Goal: Find specific page/section: Find specific page/section

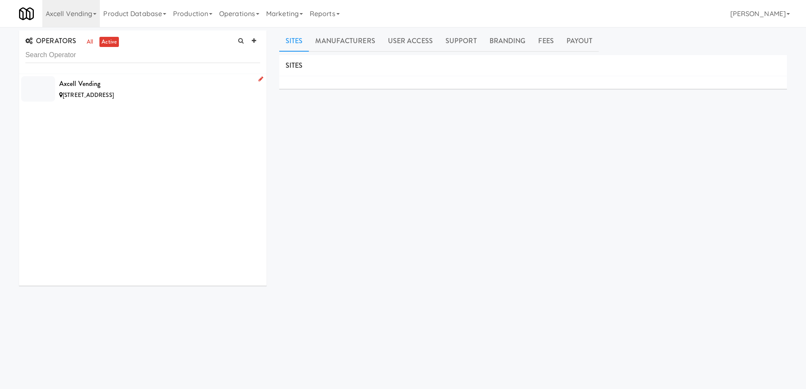
click at [208, 95] on div "5590 Bright Timber Landing Dr, Spring TX" at bounding box center [159, 95] width 201 height 11
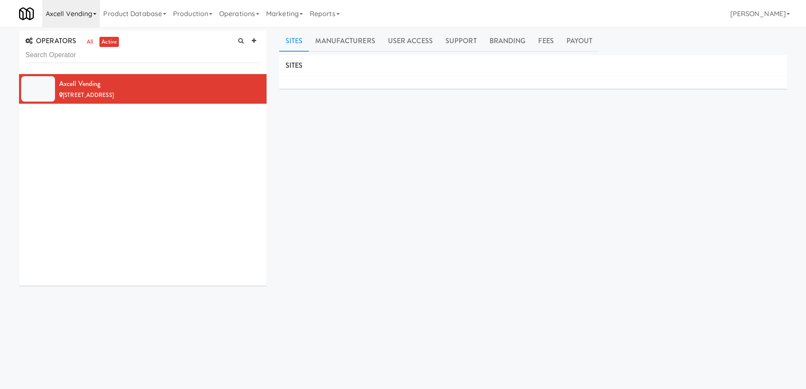
click at [92, 15] on link "Axcell Vending" at bounding box center [71, 13] width 58 height 27
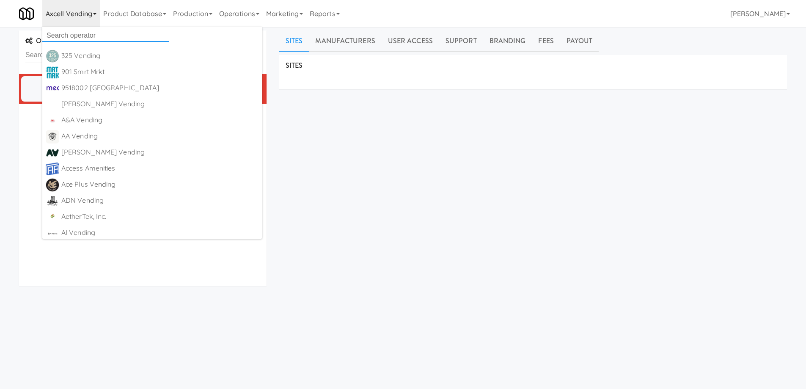
click at [92, 35] on input "text" at bounding box center [105, 35] width 127 height 13
type input "brans"
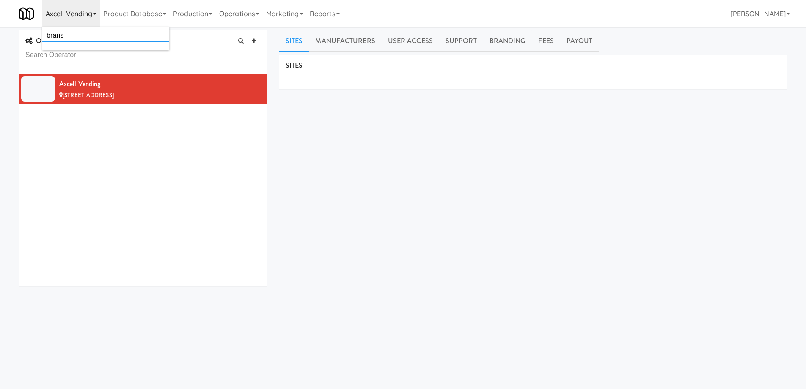
click at [93, 33] on input "brans" at bounding box center [105, 35] width 127 height 13
click at [87, 36] on input "brans" at bounding box center [105, 35] width 127 height 13
click at [379, 172] on div "SITES MANUFACTURERS Axcell Vending USERS Name Company Registered No Users SUPPO…" at bounding box center [533, 213] width 508 height 317
